Goal: Information Seeking & Learning: Learn about a topic

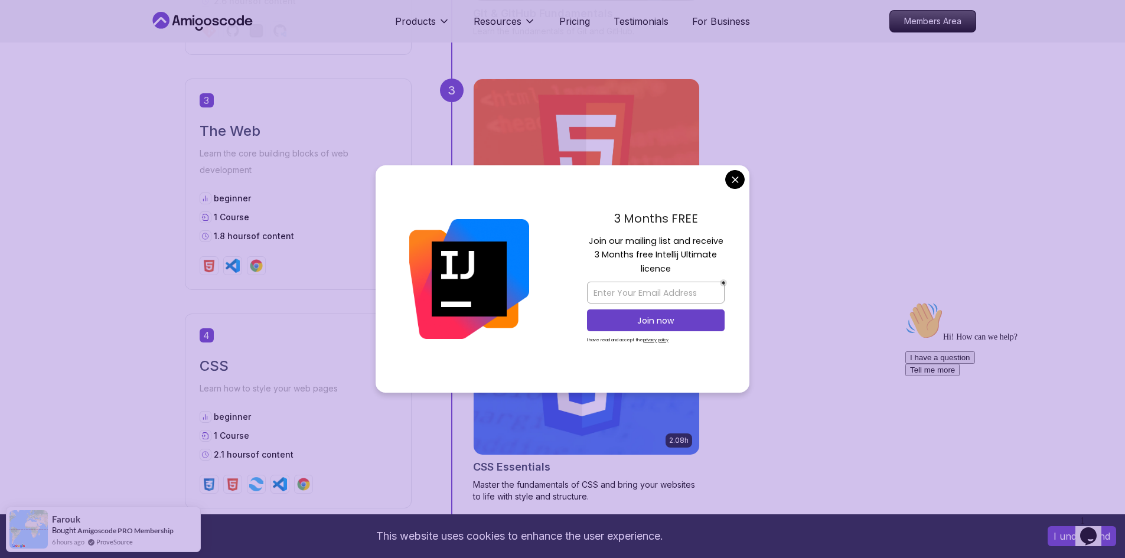
scroll to position [1181, 0]
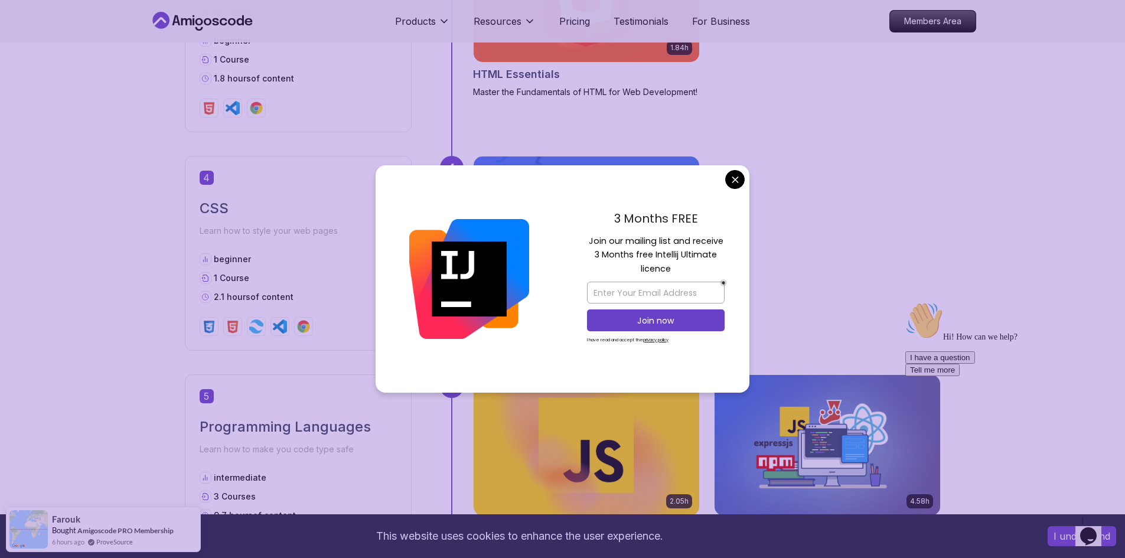
click at [735, 176] on body "This website uses cookies to enhance the user experience. I understand Products…" at bounding box center [562, 499] width 1125 height 3360
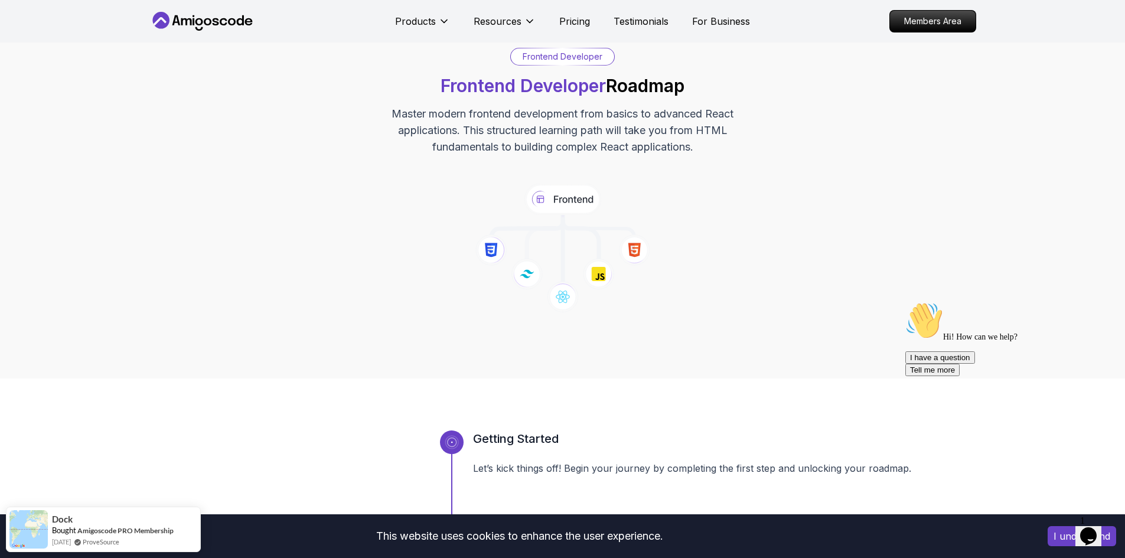
scroll to position [0, 0]
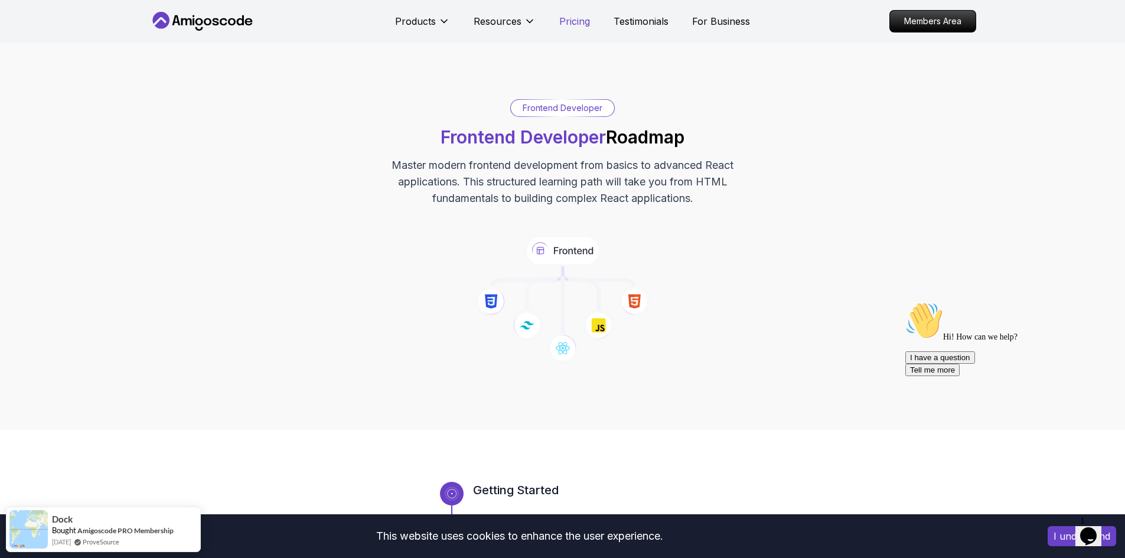
click at [584, 19] on p "Pricing" at bounding box center [574, 21] width 31 height 14
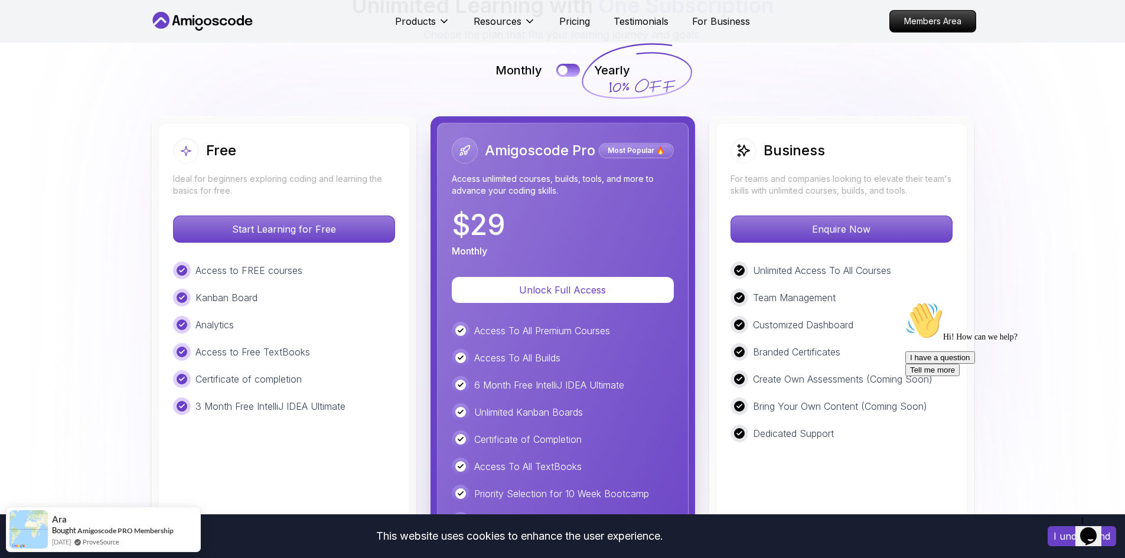
scroll to position [2587, 0]
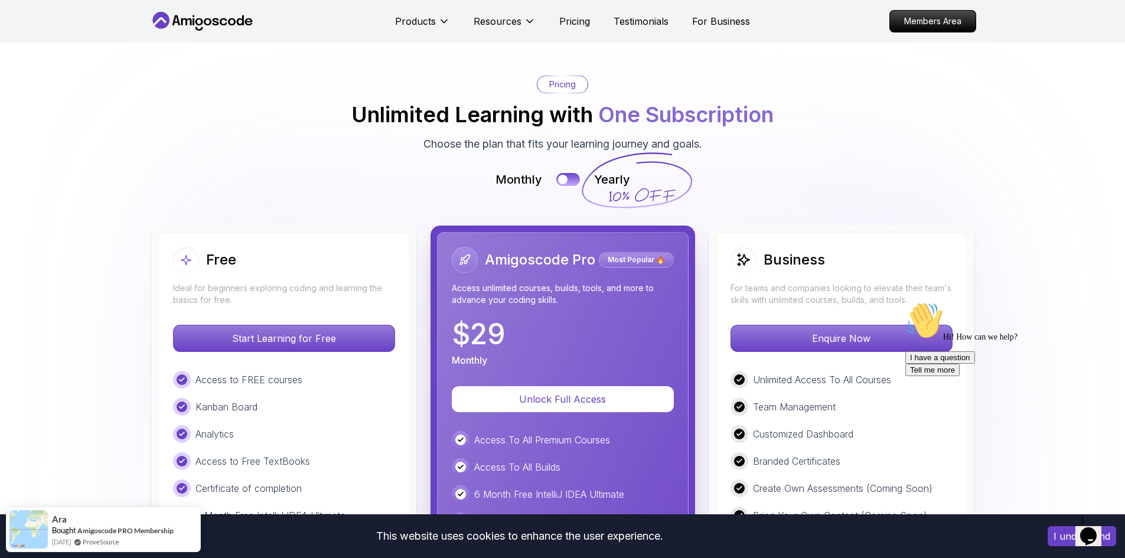
click at [559, 171] on div "Monthly Yearly" at bounding box center [562, 179] width 827 height 17
click at [567, 173] on button at bounding box center [568, 180] width 25 height 14
click at [562, 173] on button at bounding box center [568, 180] width 25 height 14
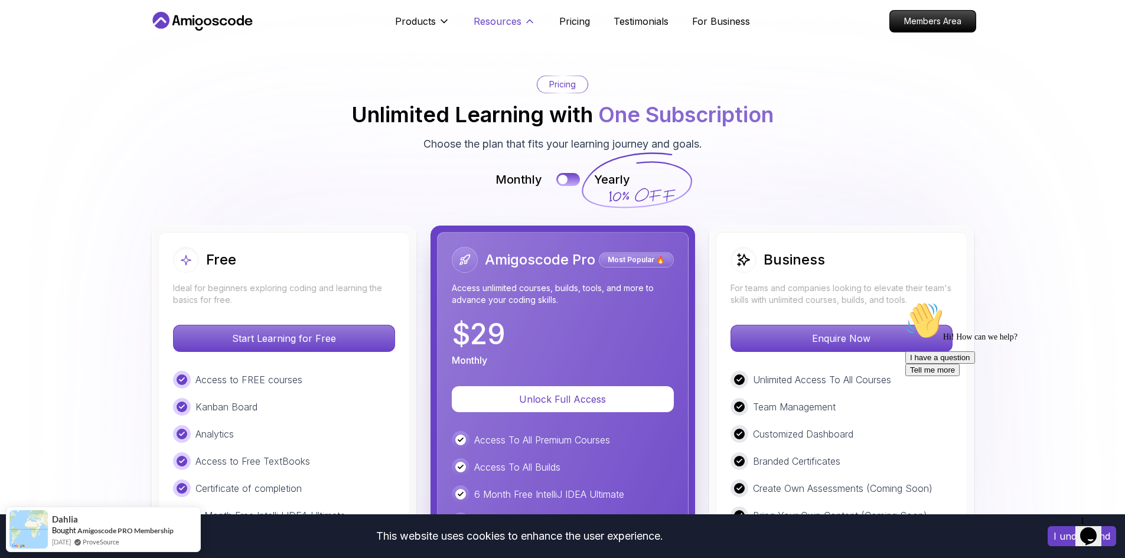
click at [510, 21] on p "Resources" at bounding box center [498, 21] width 48 height 14
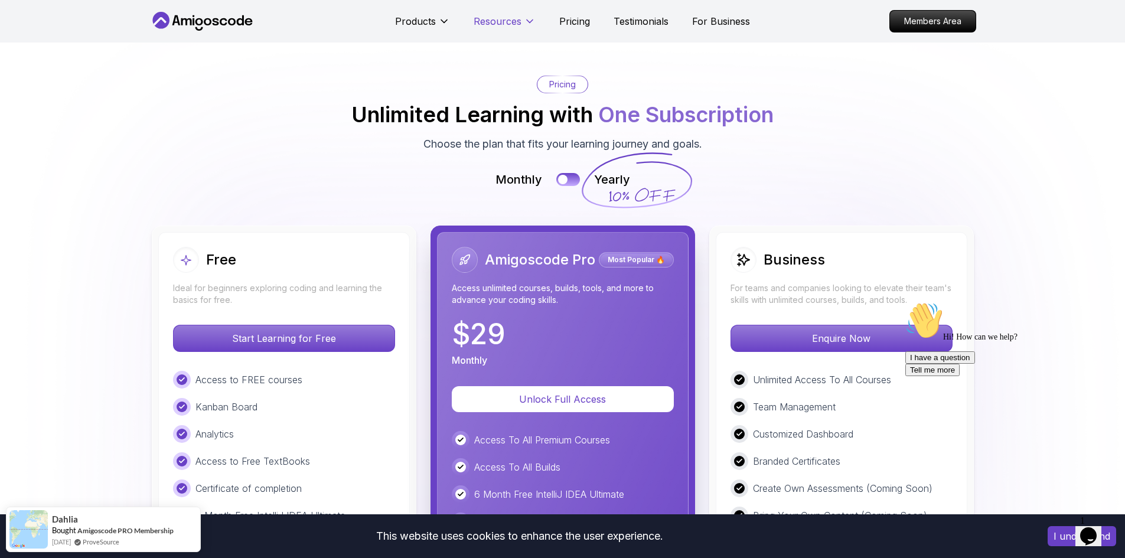
click at [510, 21] on p "Resources" at bounding box center [498, 21] width 48 height 14
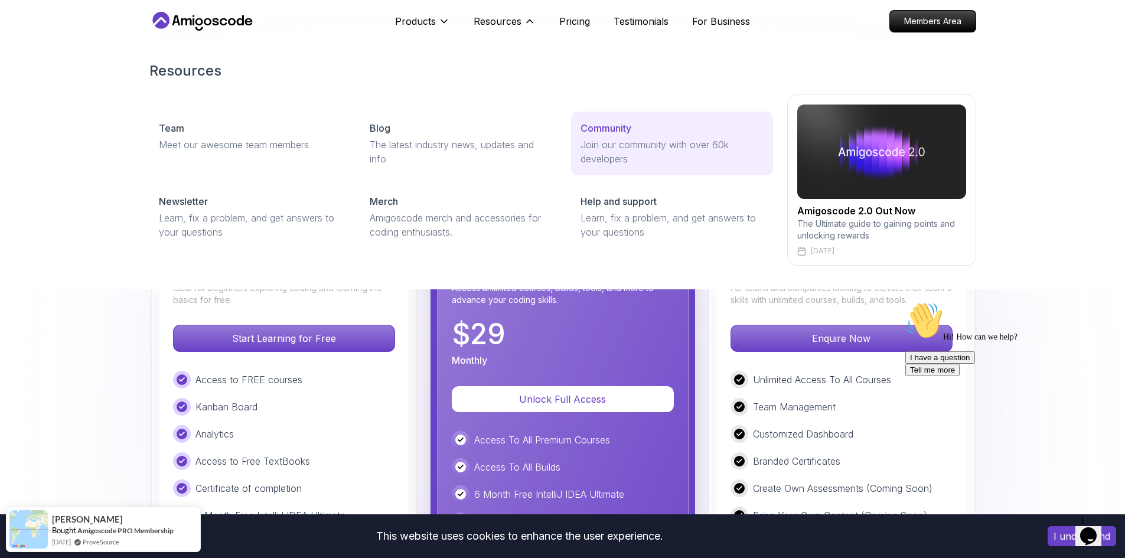
click at [584, 121] on p "Community" at bounding box center [606, 128] width 51 height 14
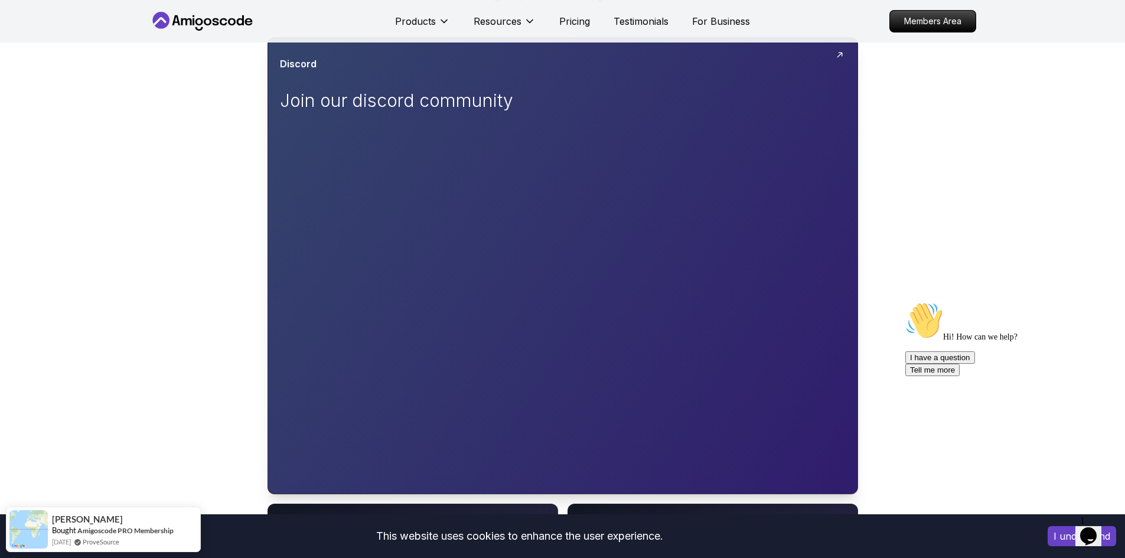
scroll to position [177, 0]
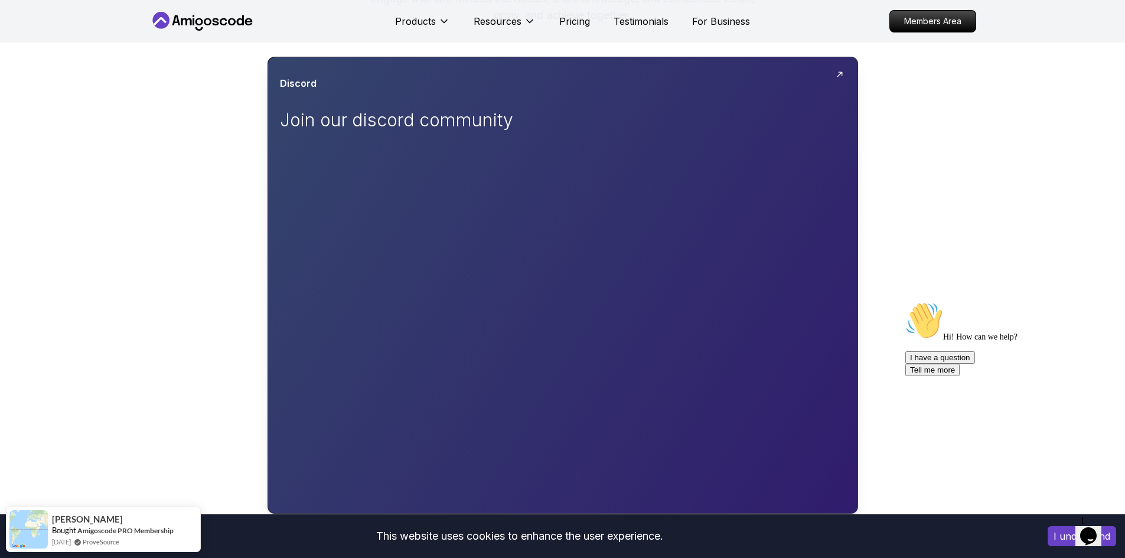
click at [839, 76] on icon at bounding box center [839, 74] width 9 height 9
